Goal: Find specific page/section: Find specific page/section

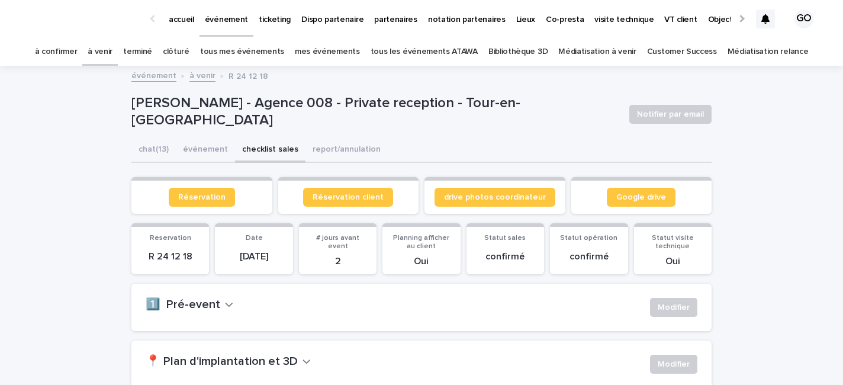
click at [112, 53] on link "à venir" at bounding box center [100, 52] width 25 height 28
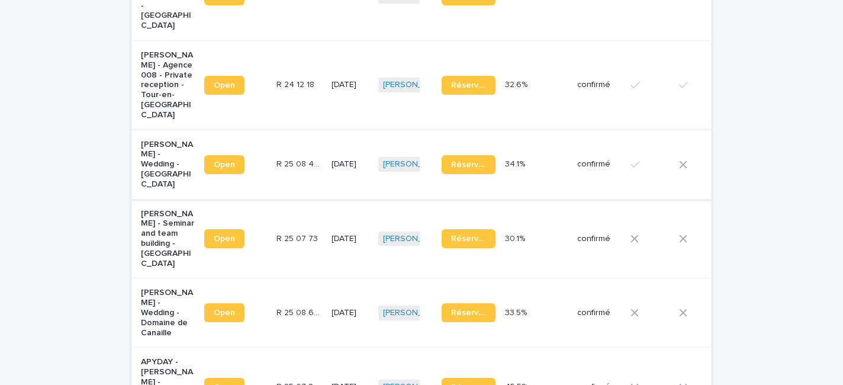
scroll to position [634, 0]
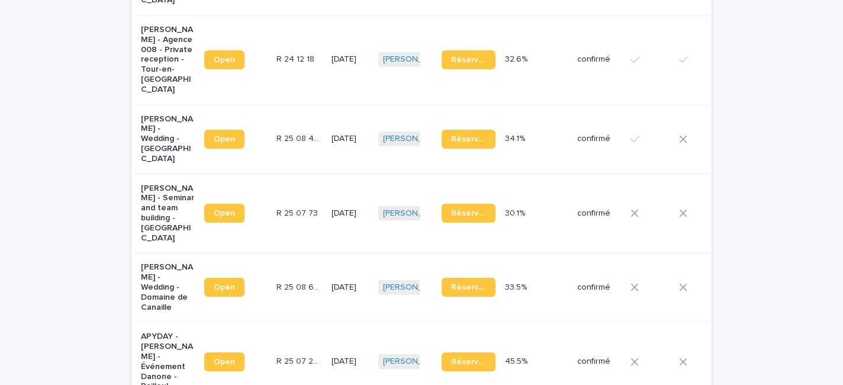
click at [159, 331] on p "APYDAY - [PERSON_NAME] - Événement Danone - Bailleul" at bounding box center [168, 361] width 54 height 60
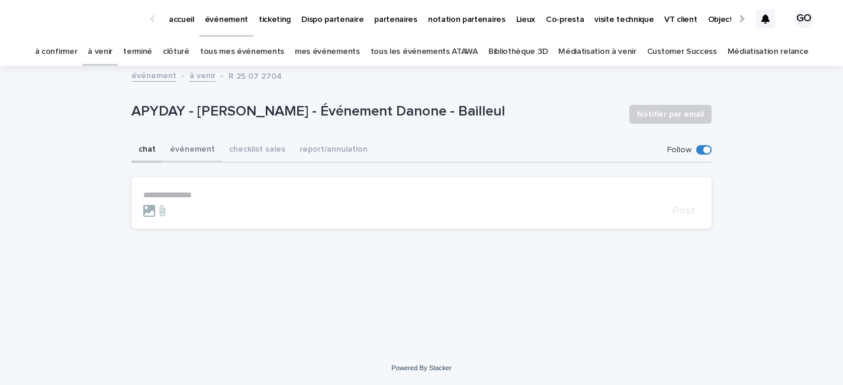
click at [192, 147] on button "événement" at bounding box center [192, 150] width 59 height 25
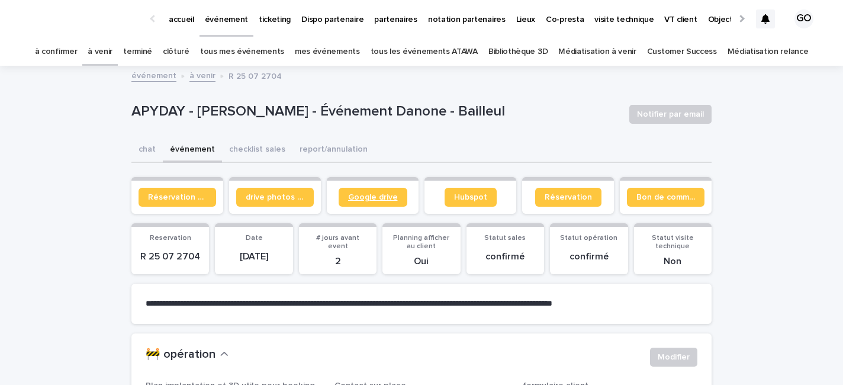
click at [389, 202] on link "Google drive" at bounding box center [373, 197] width 69 height 19
click at [112, 56] on link "à venir" at bounding box center [100, 52] width 25 height 28
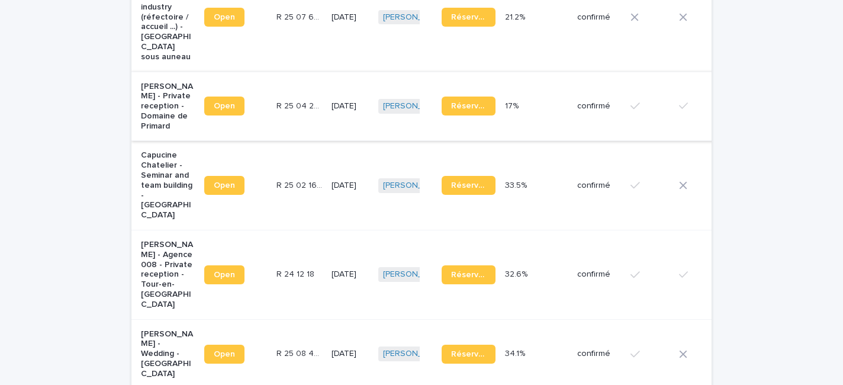
scroll to position [439, 0]
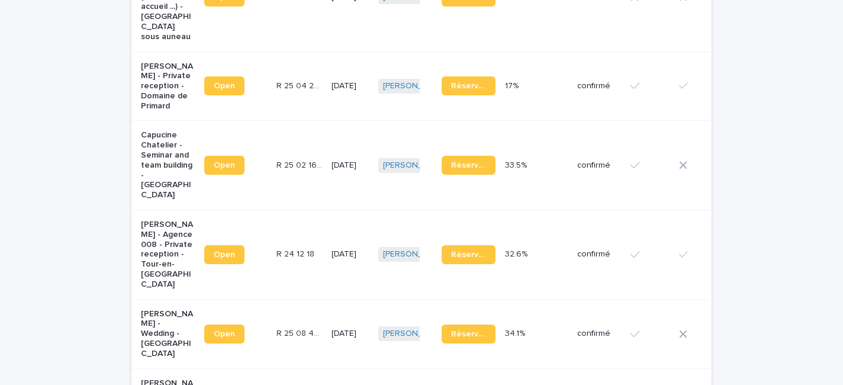
click at [156, 248] on p "[PERSON_NAME] - Agence 008 - Private reception - Tour-en-[GEOGRAPHIC_DATA]" at bounding box center [168, 255] width 54 height 70
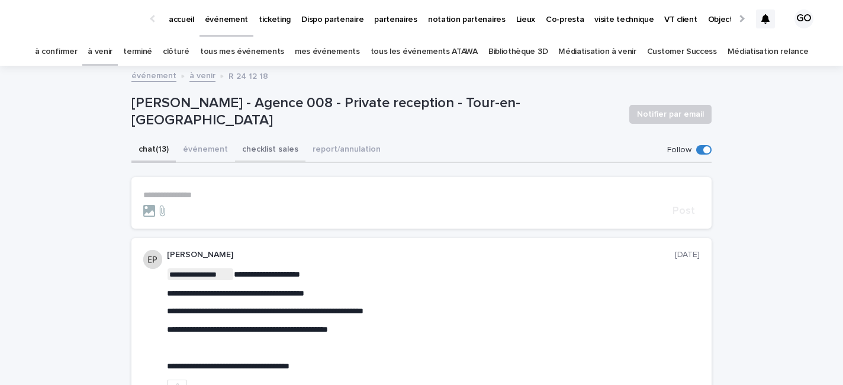
click at [192, 155] on button "événement" at bounding box center [205, 150] width 59 height 25
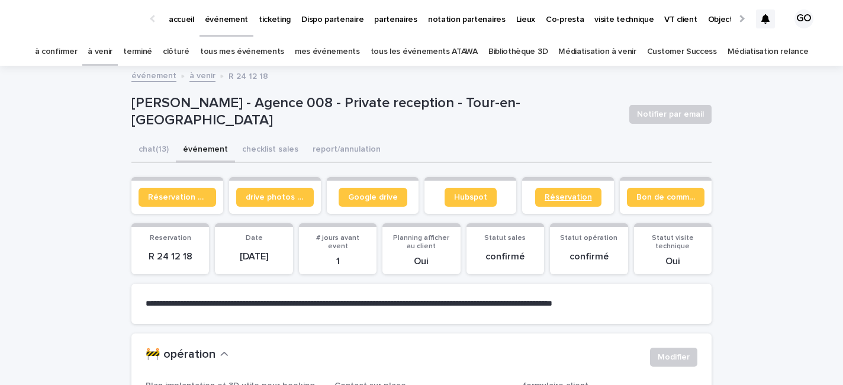
click at [572, 198] on span "Réservation" at bounding box center [567, 197] width 47 height 8
click at [112, 54] on link "à venir" at bounding box center [100, 52] width 25 height 28
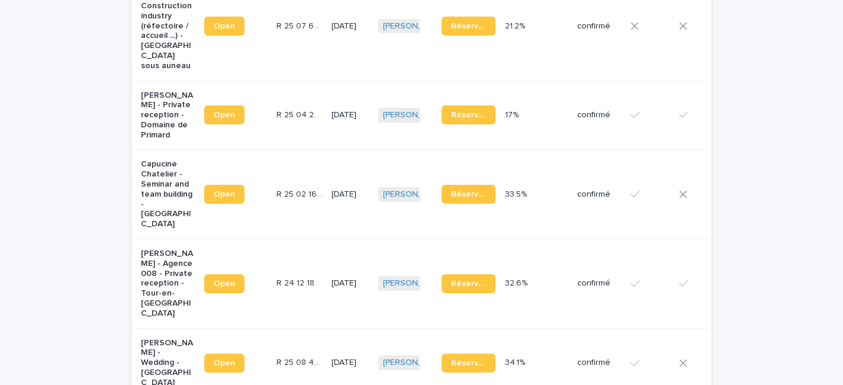
scroll to position [459, 0]
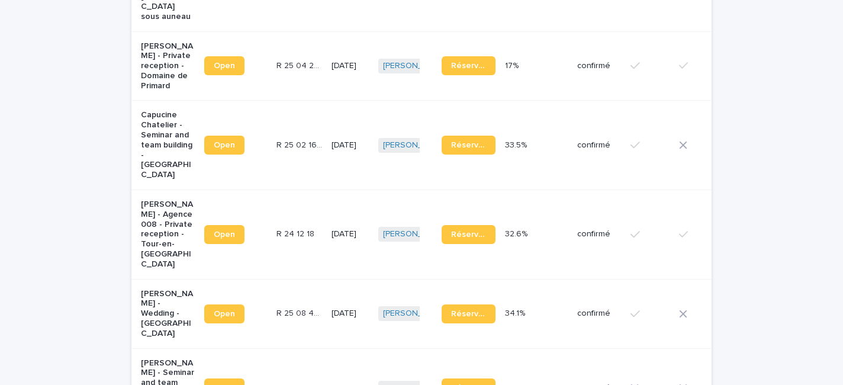
click at [169, 370] on div "[PERSON_NAME] - Seminar and team building - [GEOGRAPHIC_DATA]" at bounding box center [168, 387] width 54 height 69
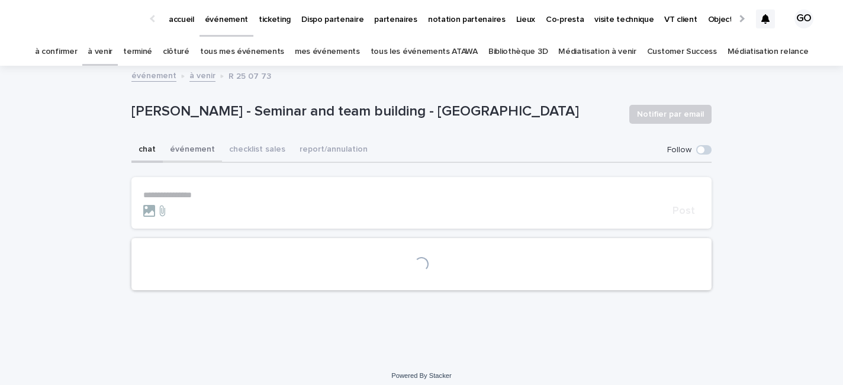
click at [199, 151] on button "événement" at bounding box center [192, 150] width 59 height 25
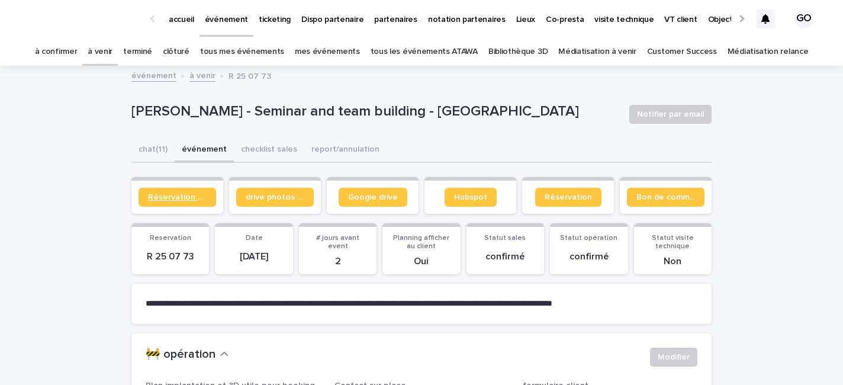
click at [169, 191] on link "Réservation client" at bounding box center [177, 197] width 78 height 19
click at [570, 205] on link "Réservation" at bounding box center [568, 197] width 66 height 19
click at [193, 23] on p "accueil" at bounding box center [181, 12] width 25 height 25
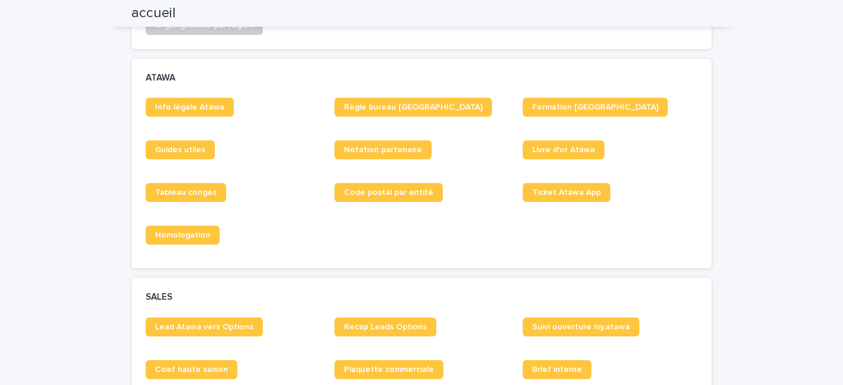
scroll to position [708, 0]
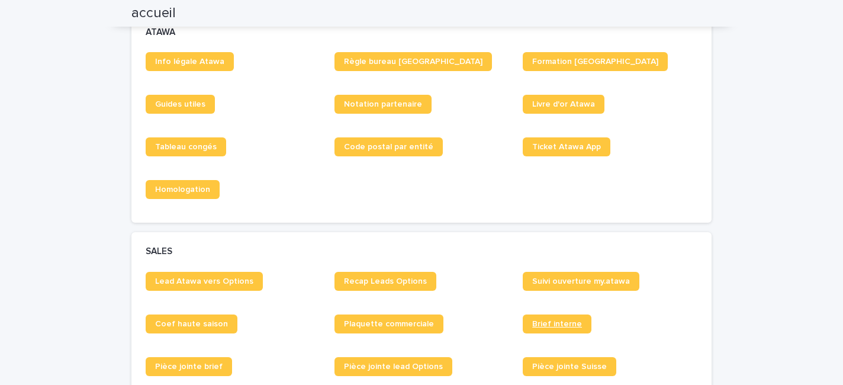
click at [546, 323] on span "Brief interne" at bounding box center [557, 324] width 50 height 8
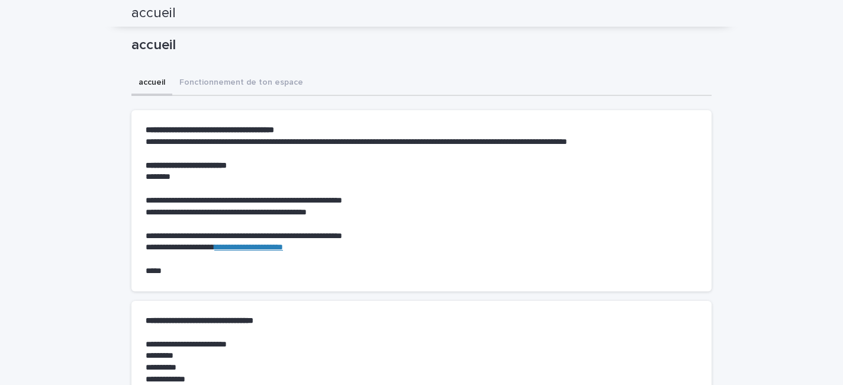
scroll to position [0, 0]
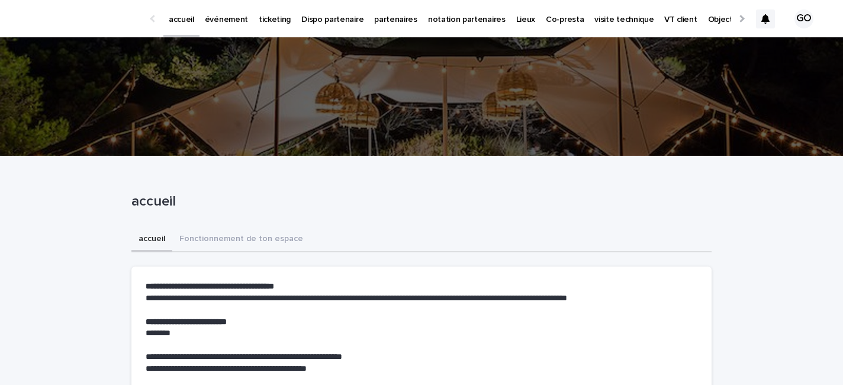
click at [216, 24] on link "événement" at bounding box center [226, 18] width 54 height 37
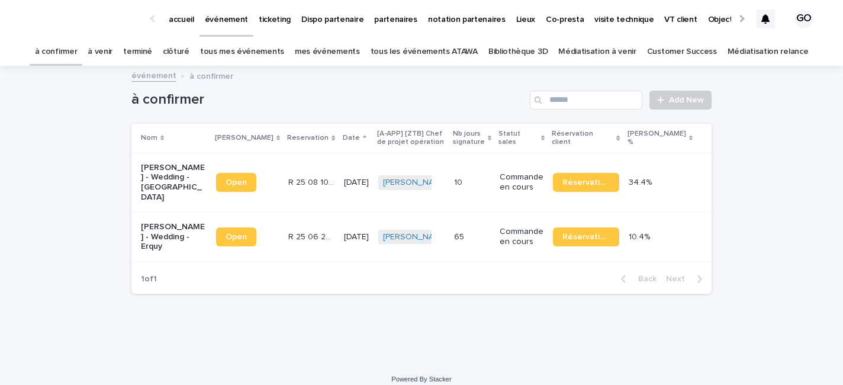
click at [111, 50] on link "à venir" at bounding box center [100, 52] width 25 height 28
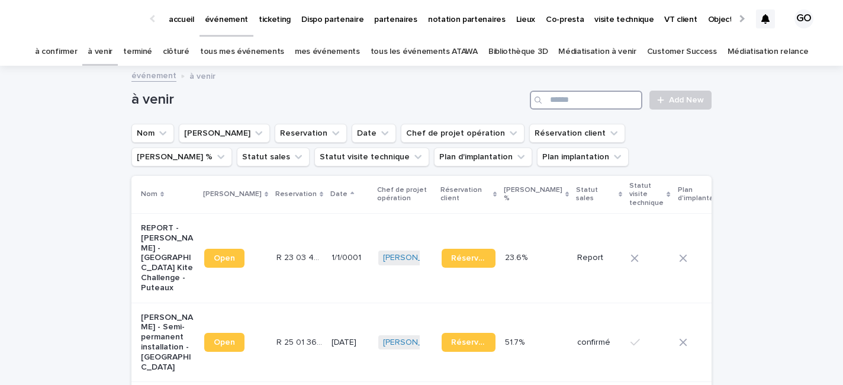
click at [589, 107] on input "Search" at bounding box center [586, 100] width 112 height 19
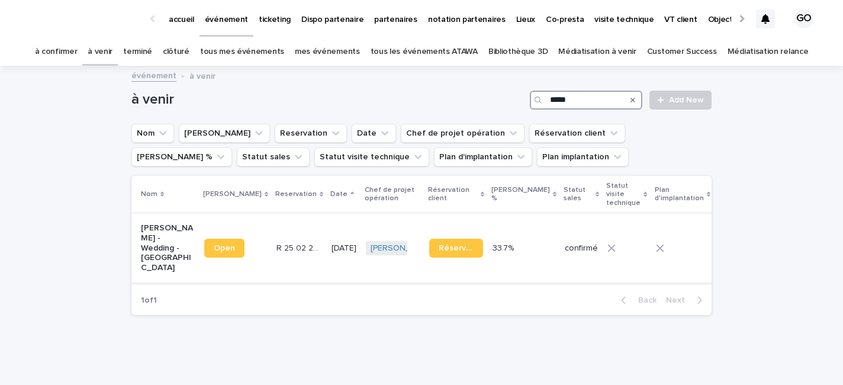
scroll to position [10, 0]
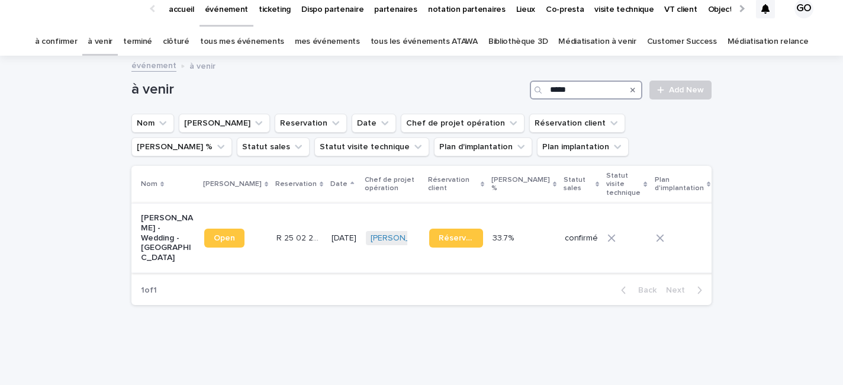
type input "*****"
click at [165, 233] on p "[PERSON_NAME] - Wedding - [GEOGRAPHIC_DATA]" at bounding box center [168, 238] width 54 height 50
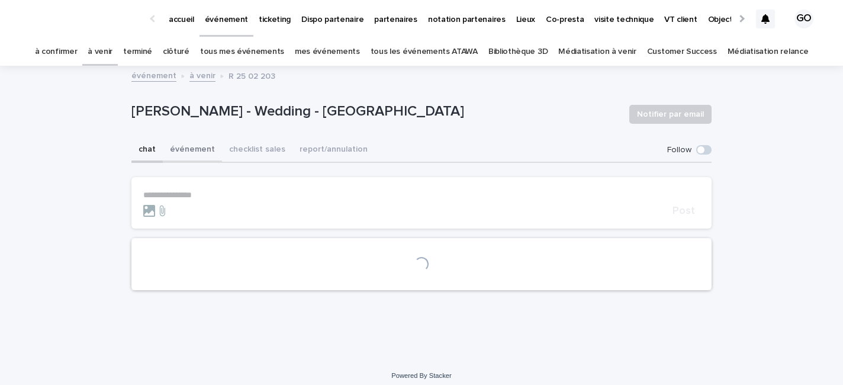
click at [204, 153] on button "événement" at bounding box center [192, 150] width 59 height 25
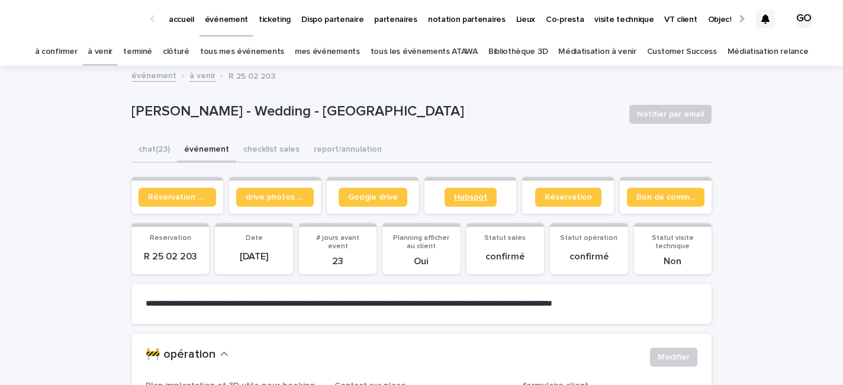
click at [483, 197] on span "Hubspot" at bounding box center [470, 197] width 33 height 8
click at [378, 195] on span "Google drive" at bounding box center [373, 197] width 50 height 8
click at [452, 56] on link "tous les événements ATAWA" at bounding box center [423, 52] width 107 height 28
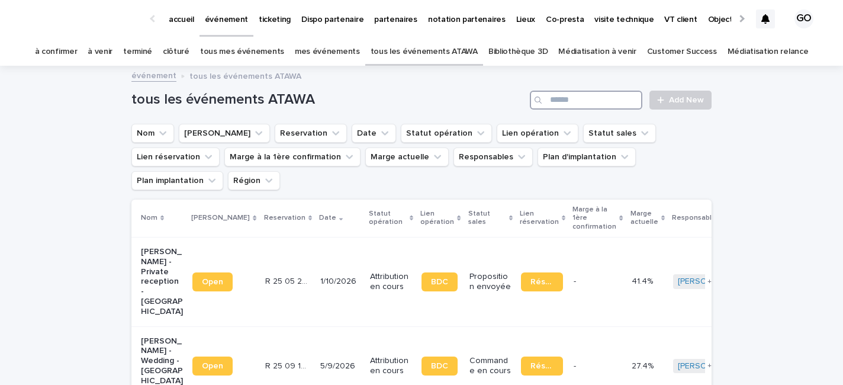
click at [594, 91] on input "Search" at bounding box center [586, 100] width 112 height 19
type input "*******"
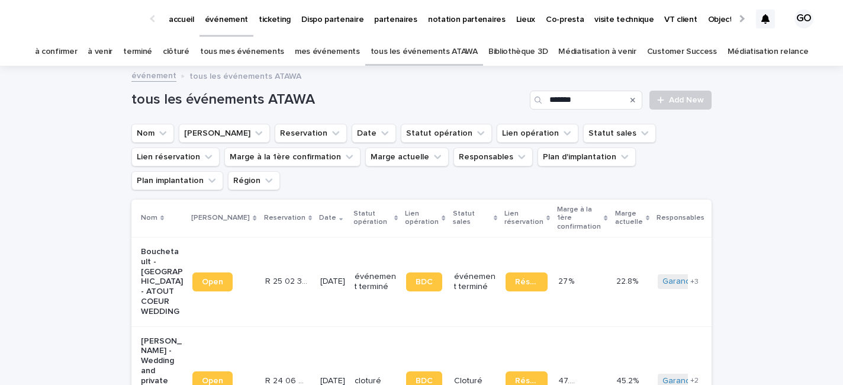
click at [152, 259] on p "Bouchetault - [GEOGRAPHIC_DATA] - ATOUT COEUR WEDDING" at bounding box center [162, 282] width 42 height 70
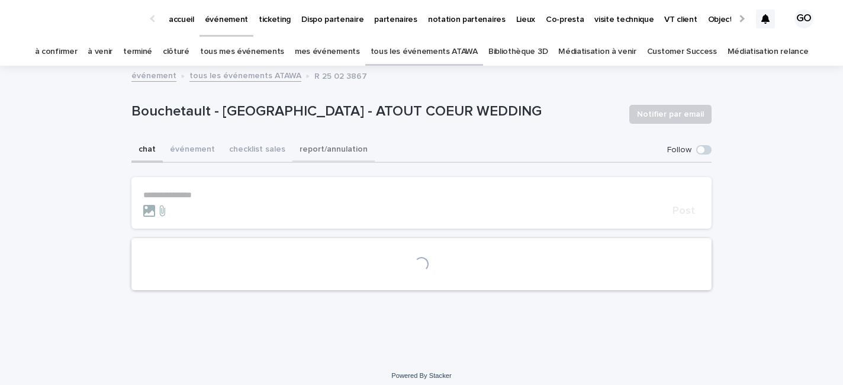
click at [198, 150] on button "événement" at bounding box center [192, 150] width 59 height 25
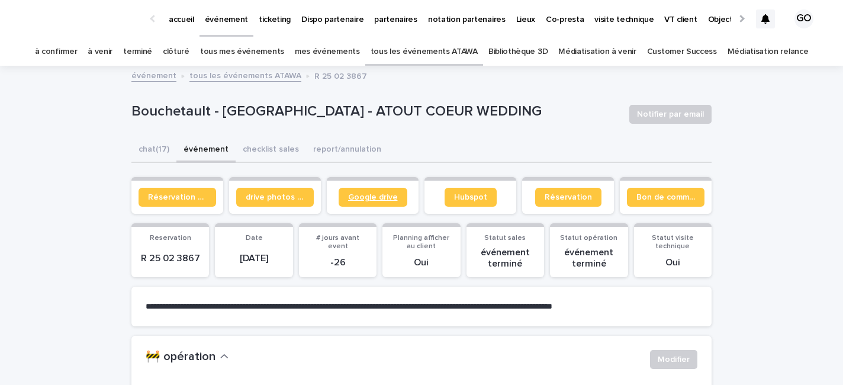
click at [394, 194] on span "Google drive" at bounding box center [373, 197] width 50 height 8
click at [472, 62] on link "tous les événements ATAWA" at bounding box center [423, 52] width 107 height 28
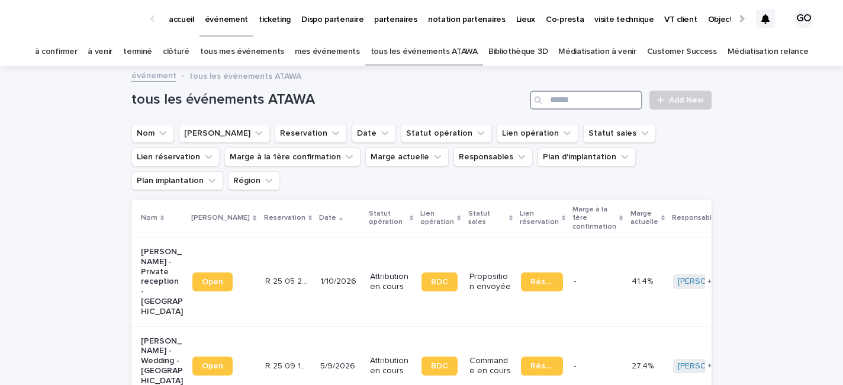
click at [600, 96] on input "Search" at bounding box center [586, 100] width 112 height 19
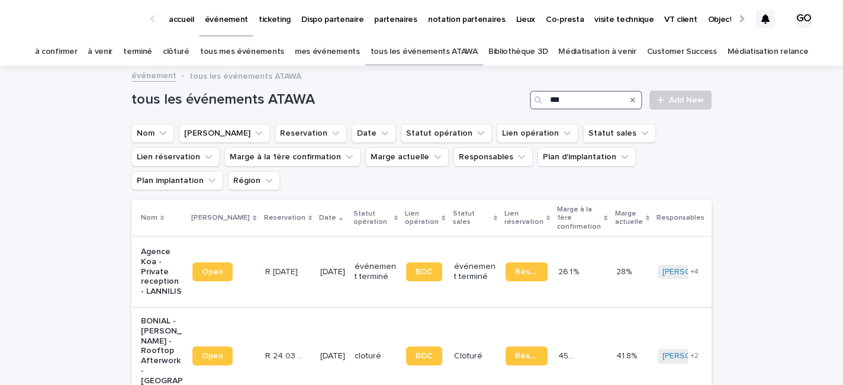
type input "***"
click at [143, 250] on p "Agence Koa - Private reception - LANNILIS" at bounding box center [162, 272] width 42 height 50
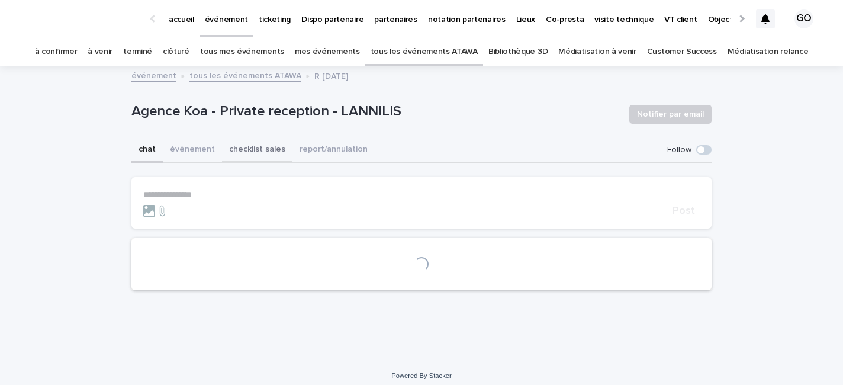
click at [257, 146] on button "checklist sales" at bounding box center [257, 150] width 70 height 25
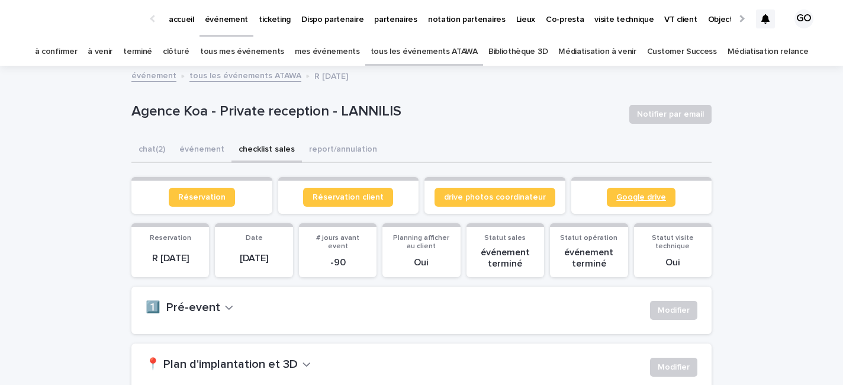
click at [640, 198] on span "Google drive" at bounding box center [641, 197] width 50 height 8
click at [343, 201] on span "Réservation client" at bounding box center [347, 197] width 71 height 8
